Goal: Check status: Check status

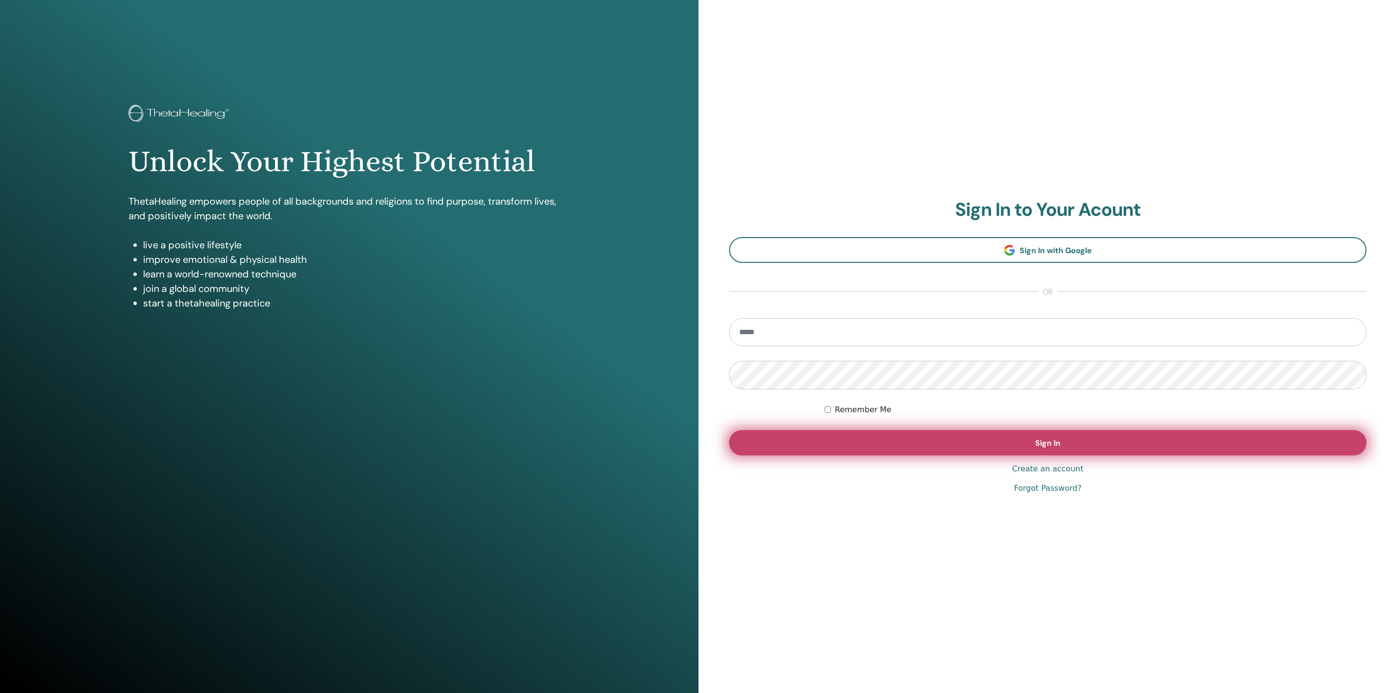
type input "**********"
click at [1060, 455] on button "Sign In" at bounding box center [1047, 442] width 637 height 25
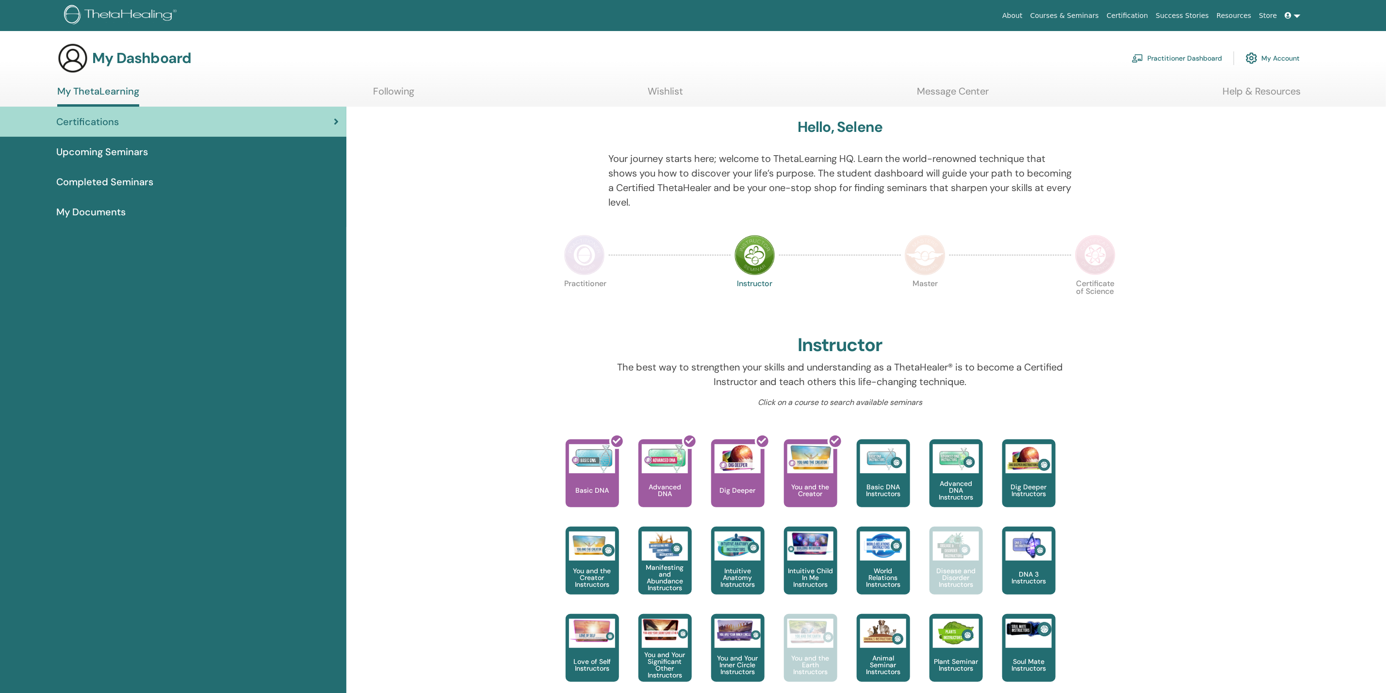
click at [102, 178] on span "Completed Seminars" at bounding box center [104, 182] width 97 height 15
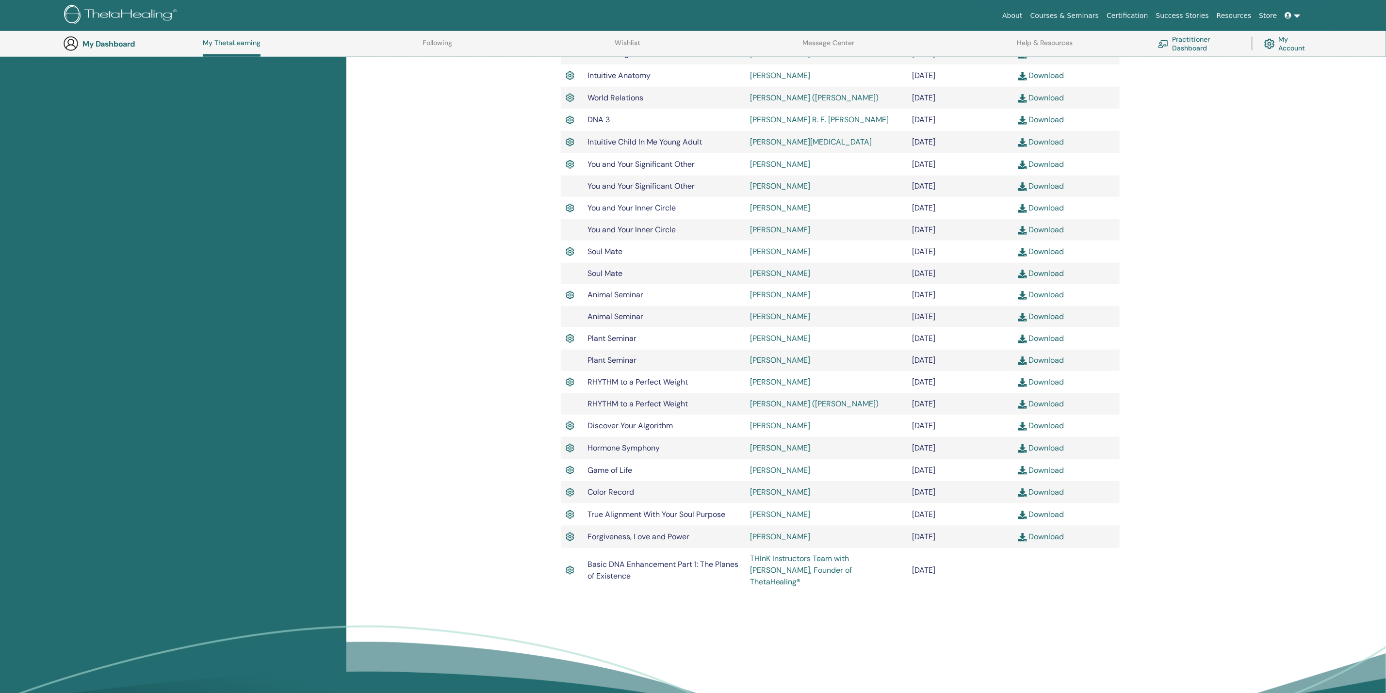
scroll to position [607, 0]
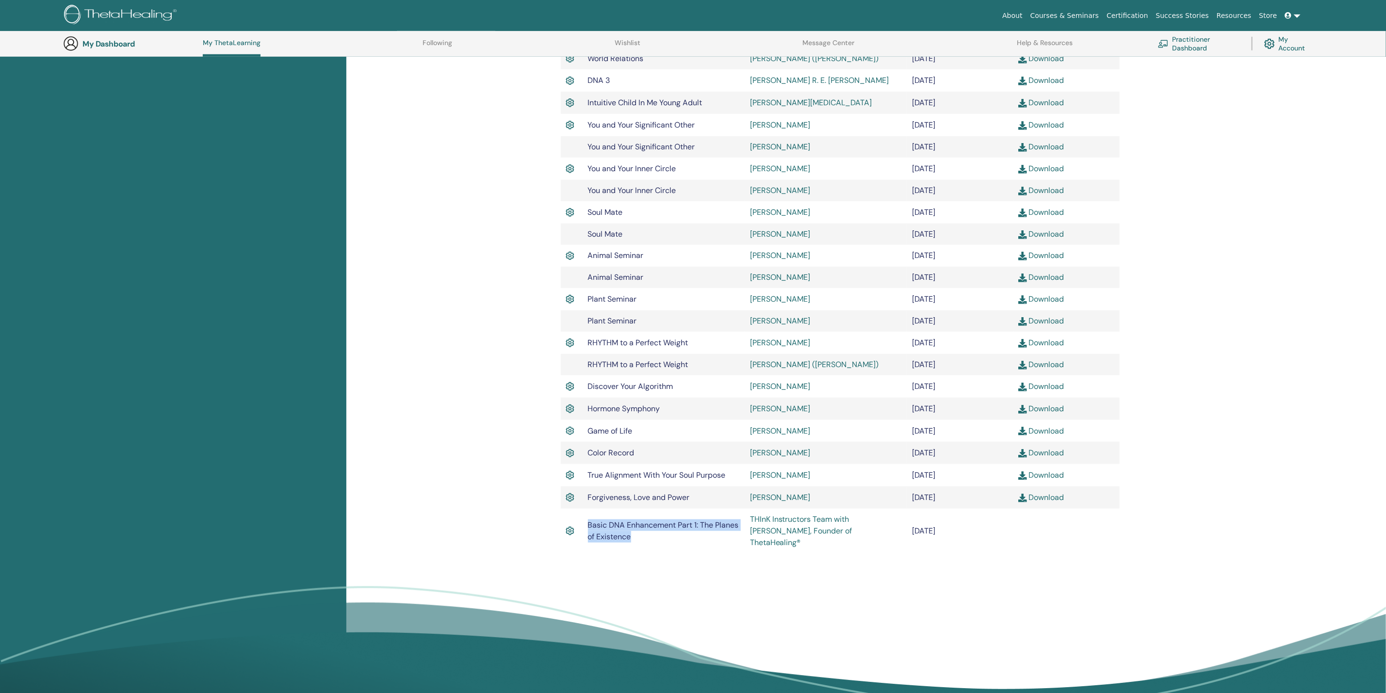
drag, startPoint x: 635, startPoint y: 530, endPoint x: 590, endPoint y: 515, distance: 47.6
click at [590, 515] on td "Basic DNA Enhancement Part 1: The Planes of Existence" at bounding box center [664, 531] width 162 height 45
copy span "Basic DNA Enhancement Part 1: The Planes of Existence"
click at [962, 31] on div "My Dashboard My ThetaLearning Following Wishlist Message Center Help & Resource…" at bounding box center [700, 44] width 1274 height 26
